Goal: Task Accomplishment & Management: Use online tool/utility

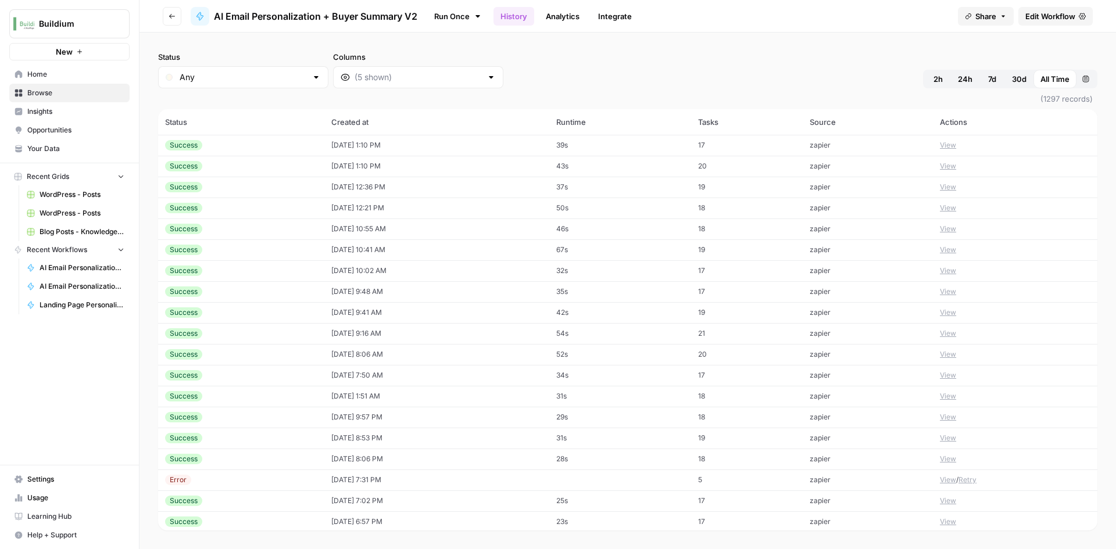
click at [174, 18] on icon "button" at bounding box center [172, 16] width 7 height 7
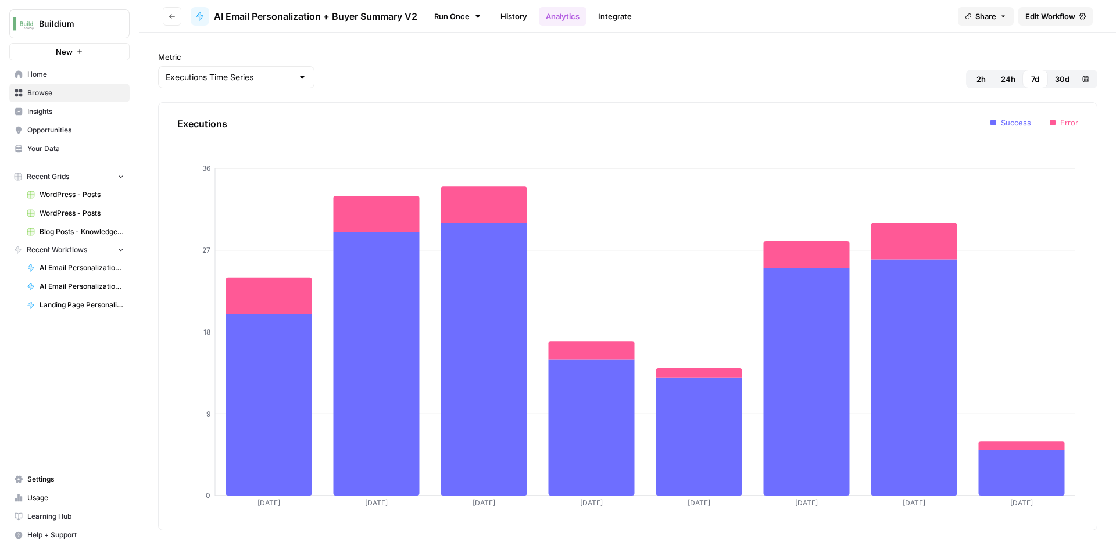
click at [53, 93] on span "Browse" at bounding box center [75, 93] width 97 height 10
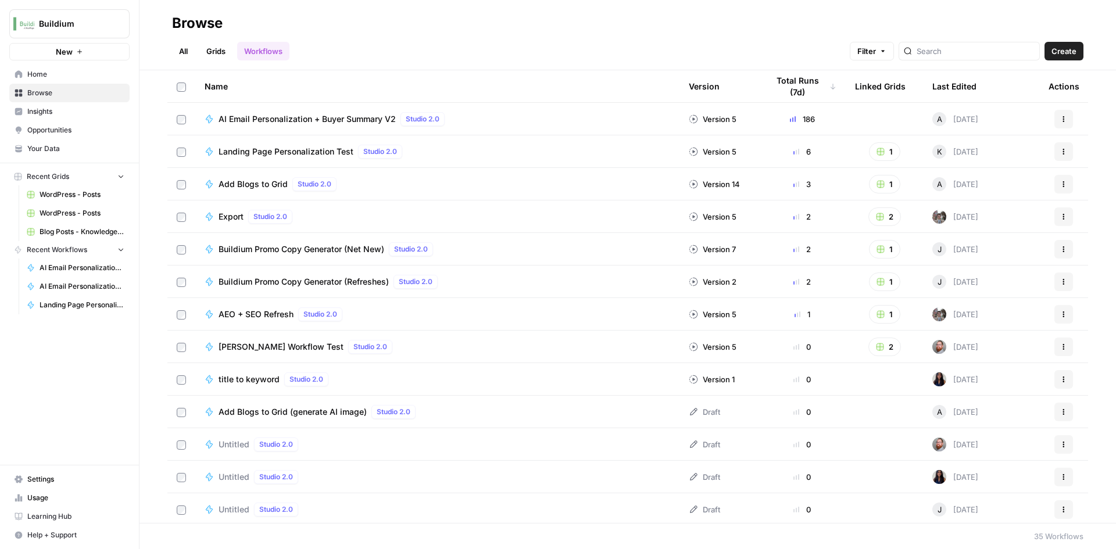
click at [217, 45] on link "Grids" at bounding box center [215, 51] width 33 height 19
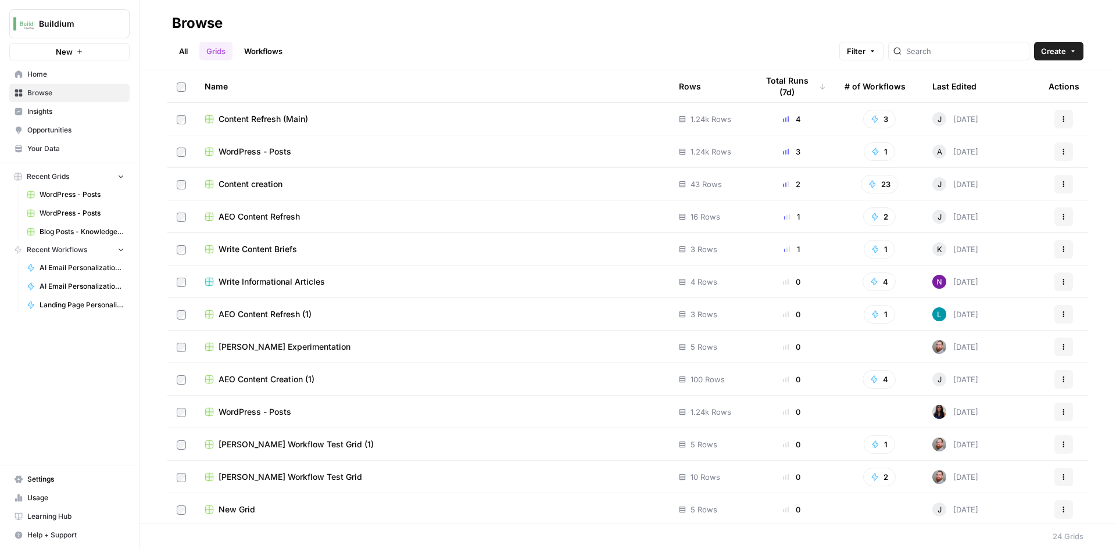
click at [274, 155] on span "WordPress - Posts" at bounding box center [255, 152] width 73 height 12
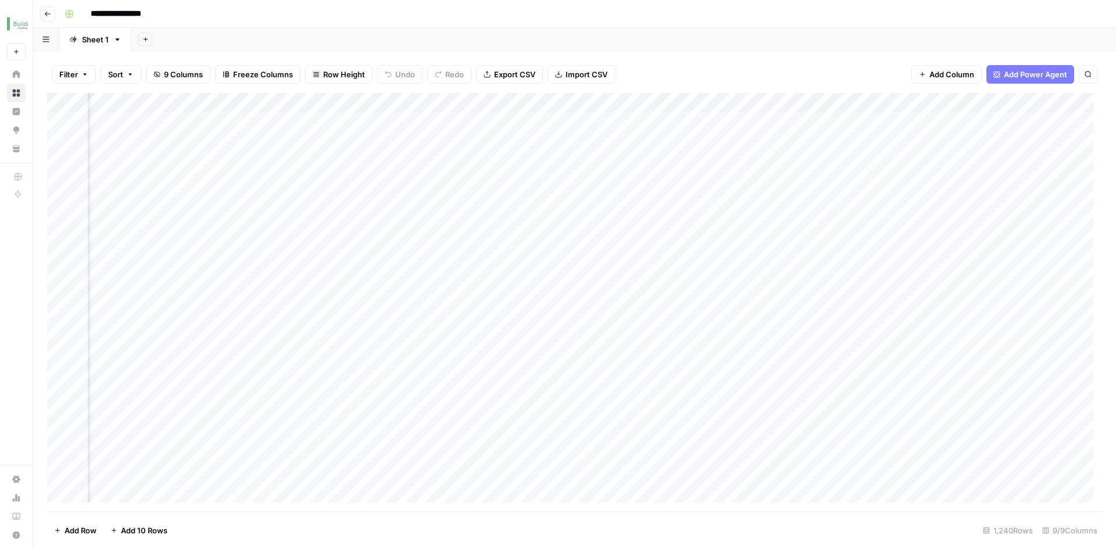
scroll to position [0, 392]
drag, startPoint x: 924, startPoint y: 97, endPoint x: 965, endPoint y: 98, distance: 40.7
click at [965, 98] on div "Add Column" at bounding box center [574, 302] width 1055 height 418
click at [739, 98] on div "Add Column" at bounding box center [574, 302] width 1055 height 418
click at [748, 187] on span "Sort Ascending" at bounding box center [774, 184] width 102 height 12
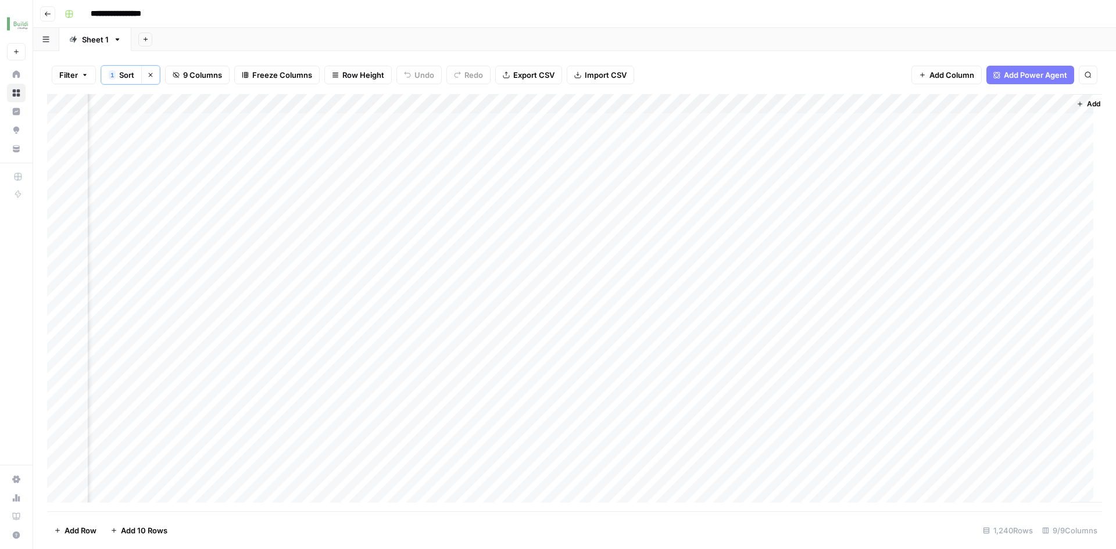
click at [752, 100] on div "Add Column" at bounding box center [574, 302] width 1055 height 417
click at [749, 197] on span "Sort Descending" at bounding box center [774, 202] width 102 height 12
click at [1097, 484] on icon "close" at bounding box center [1099, 483] width 8 height 9
click at [731, 69] on div "Filter 1 Sort Clear sorts 9 Columns Freeze Columns Row Height Undo Redo Export …" at bounding box center [574, 75] width 1055 height 38
click at [48, 16] on icon "button" at bounding box center [47, 13] width 7 height 7
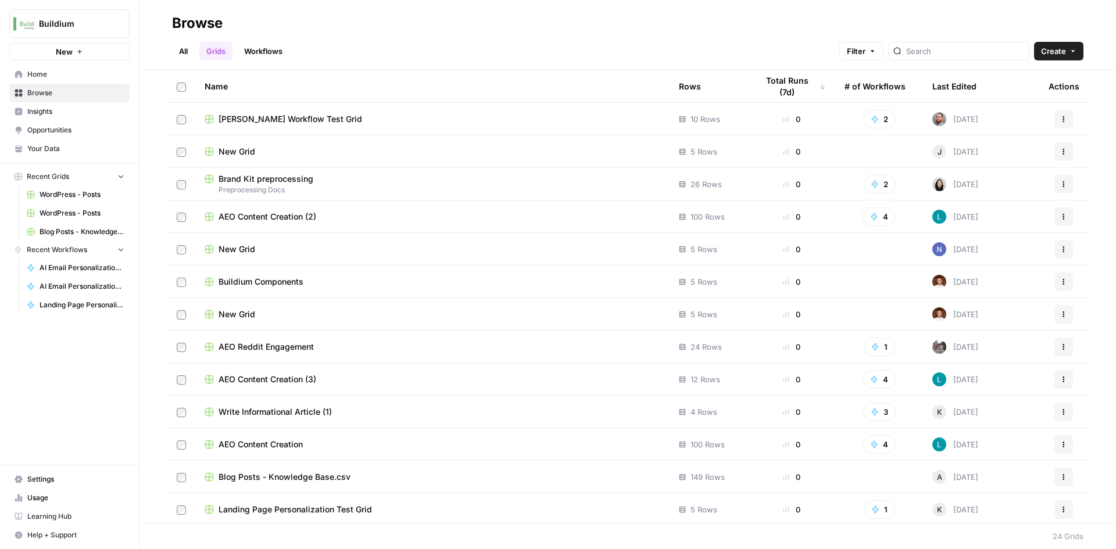
scroll to position [361, 0]
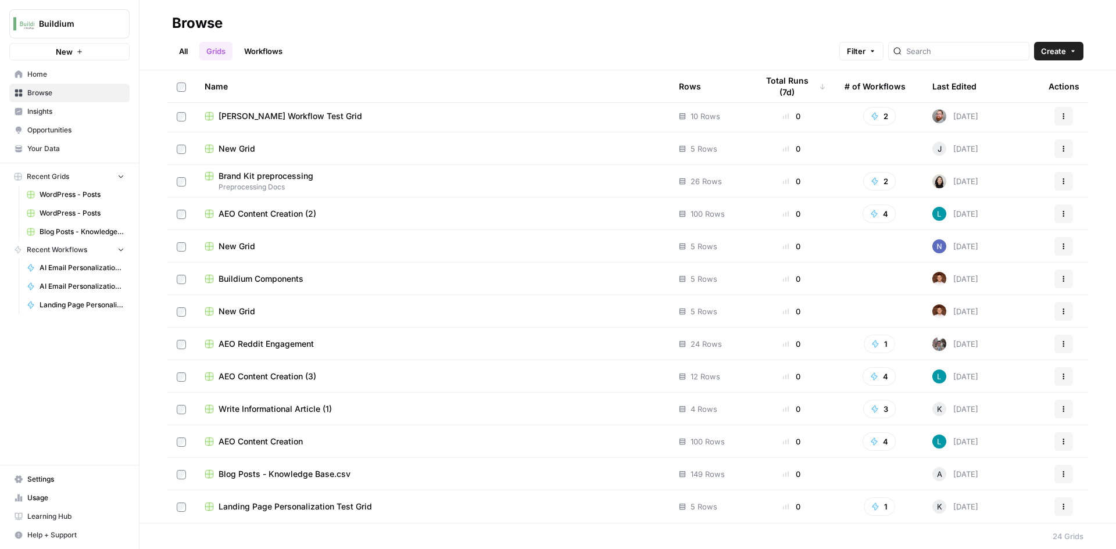
click at [292, 469] on span "Blog Posts - Knowledge Base.csv" at bounding box center [285, 474] width 132 height 12
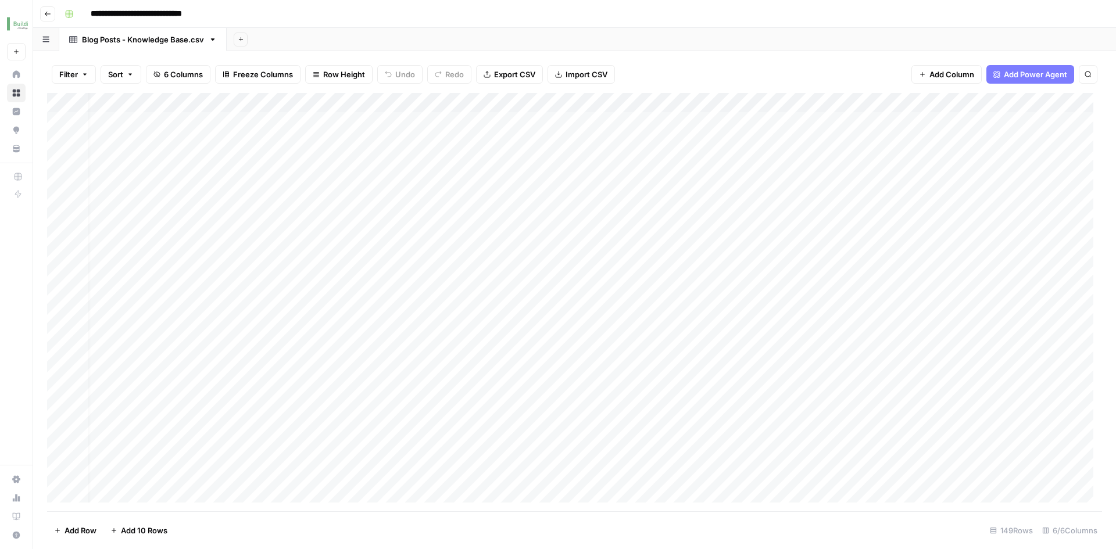
scroll to position [0, 149]
click at [948, 98] on div "Add Column" at bounding box center [574, 302] width 1055 height 418
click at [962, 185] on span "Sort Ascending" at bounding box center [997, 184] width 102 height 12
click at [953, 300] on div "Add Column" at bounding box center [574, 302] width 1055 height 417
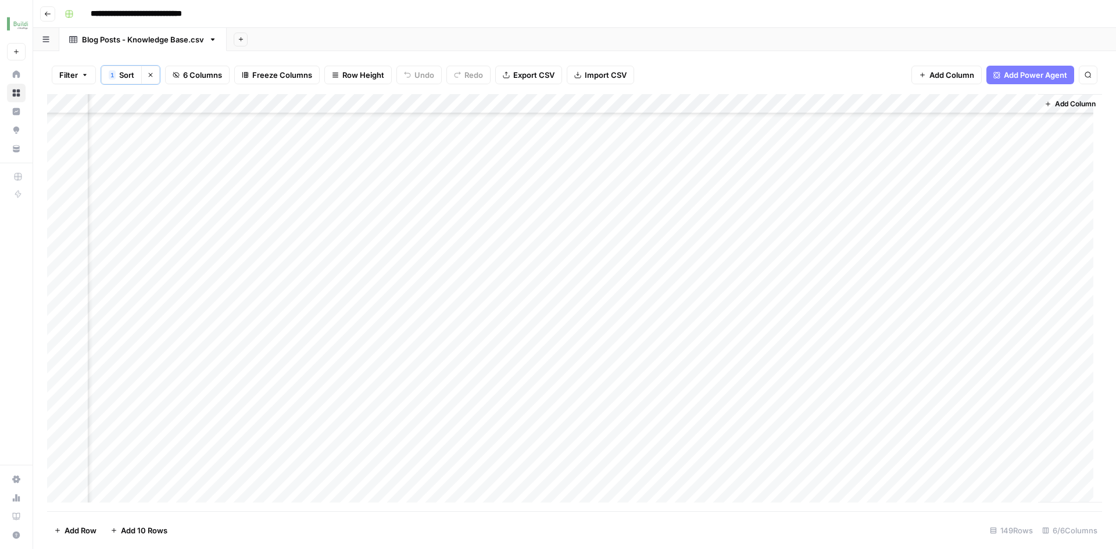
click at [964, 97] on div "Add Column" at bounding box center [574, 302] width 1055 height 417
click at [983, 205] on span "Sort Descending" at bounding box center [997, 202] width 102 height 12
click at [862, 67] on div "Filter 1 Sort Clear sorts 6 Columns Freeze Columns Row Height Undo Redo Export …" at bounding box center [574, 75] width 1055 height 38
click at [780, 123] on div "Add Column" at bounding box center [574, 302] width 1055 height 417
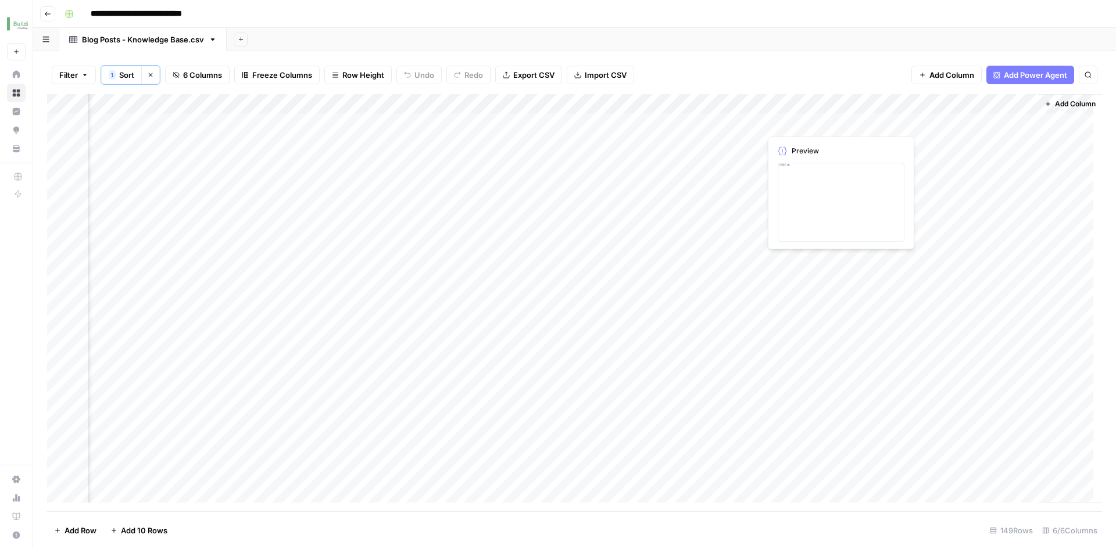
click at [780, 123] on div "Add Column" at bounding box center [574, 302] width 1055 height 417
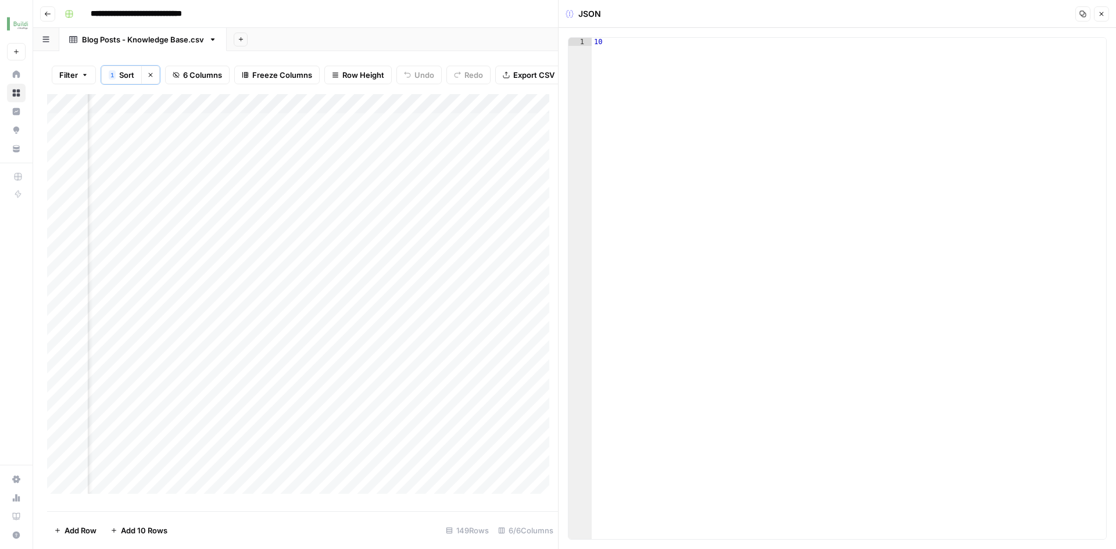
click at [658, 38] on div "10" at bounding box center [849, 297] width 514 height 518
click at [830, 133] on div "15" at bounding box center [849, 297] width 514 height 518
type textarea "**"
click at [1099, 10] on icon "button" at bounding box center [1101, 13] width 7 height 7
